Goal: Transaction & Acquisition: Purchase product/service

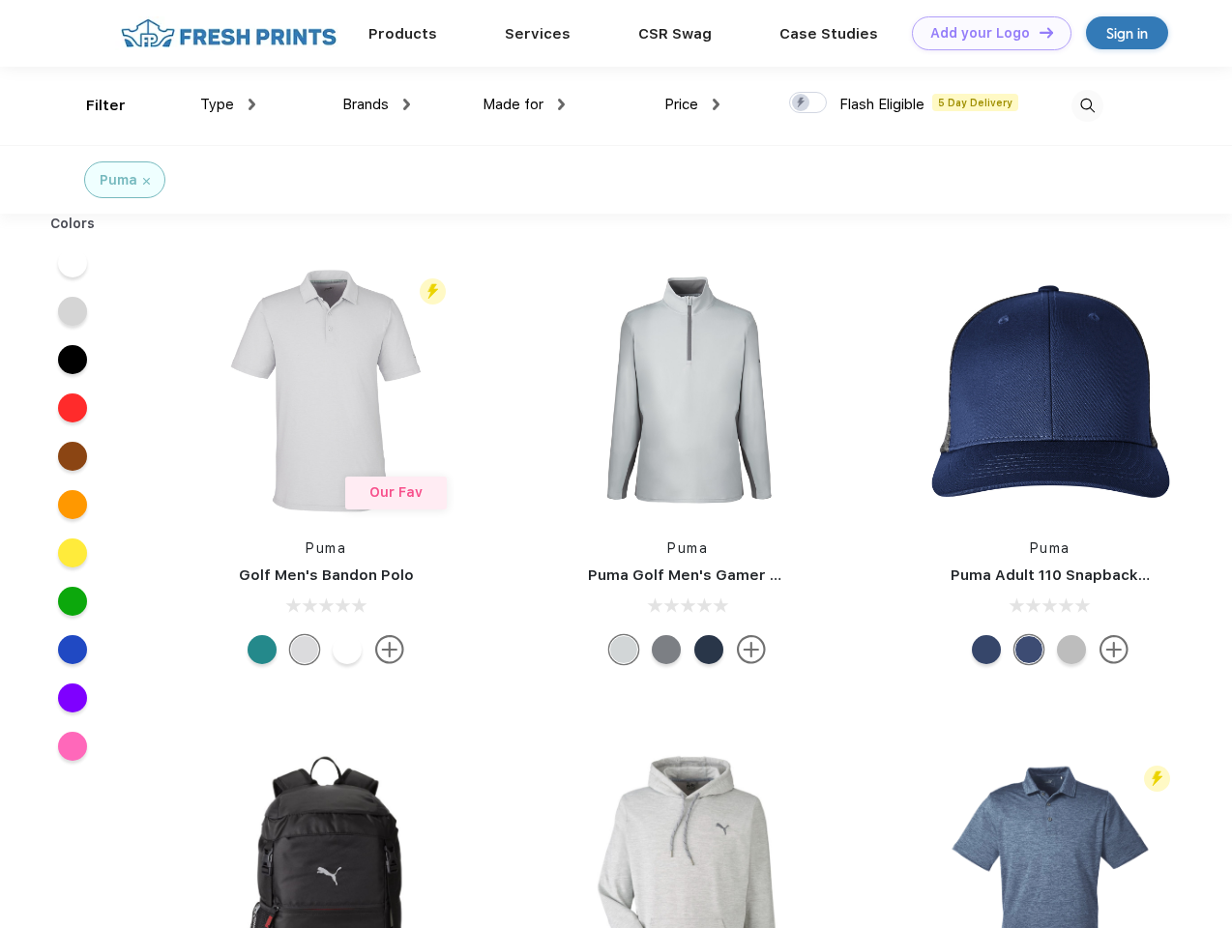
click at [984, 33] on link "Add your Logo Design Tool" at bounding box center [992, 33] width 160 height 34
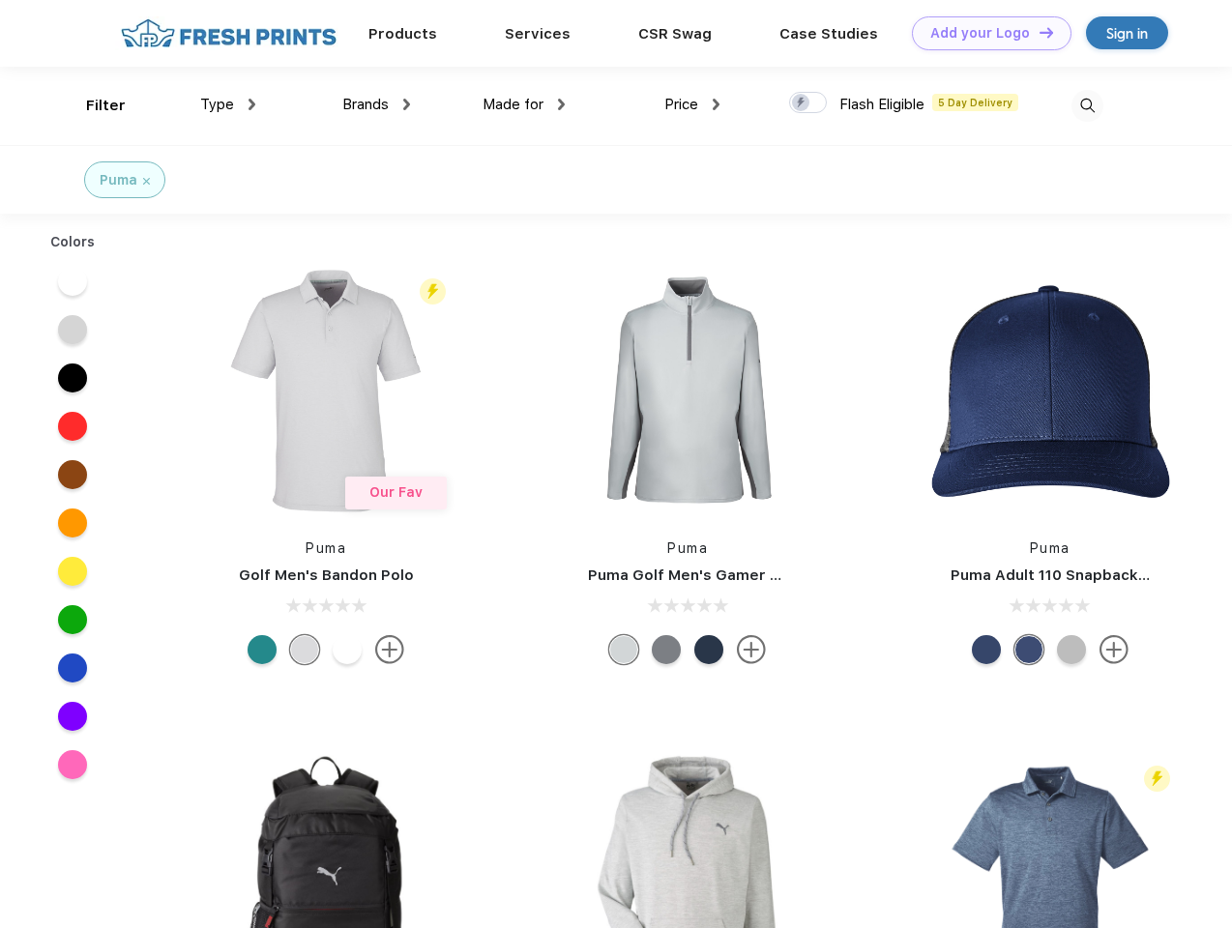
click at [0, 0] on div "Design Tool" at bounding box center [0, 0] width 0 height 0
click at [1037, 32] on link "Add your Logo Design Tool" at bounding box center [992, 33] width 160 height 34
click at [93, 105] on div "Filter" at bounding box center [106, 106] width 40 height 22
click at [228, 104] on span "Type" at bounding box center [217, 104] width 34 height 17
click at [376, 104] on span "Brands" at bounding box center [365, 104] width 46 height 17
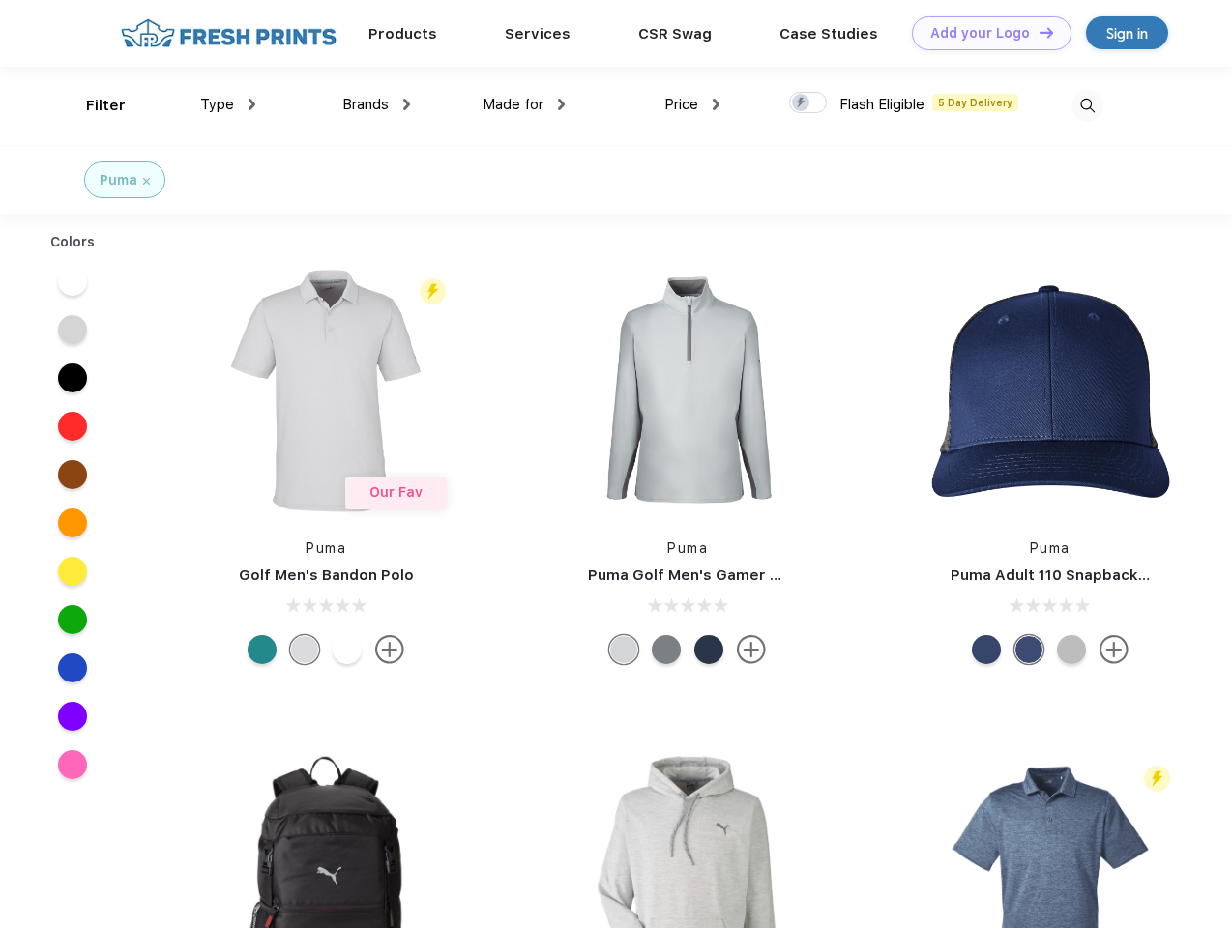
click at [524, 104] on span "Made for" at bounding box center [512, 104] width 61 height 17
click at [692, 104] on span "Price" at bounding box center [681, 104] width 34 height 17
click at [808, 103] on div at bounding box center [808, 102] width 38 height 21
click at [801, 103] on input "checkbox" at bounding box center [795, 97] width 13 height 13
click at [1087, 105] on img at bounding box center [1087, 106] width 32 height 32
